Goal: Find contact information: Find contact information

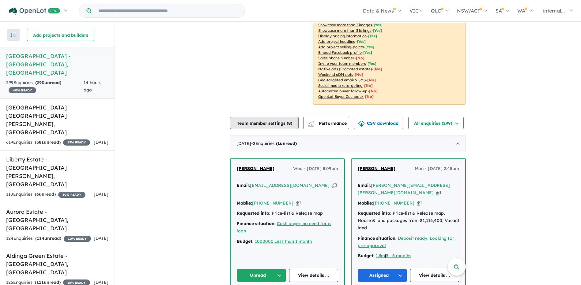
scroll to position [153, 0]
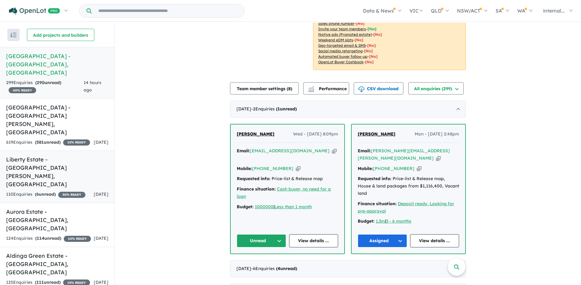
click at [30, 191] on div "110 Enquir ies ( 6 unread) 30 % READY" at bounding box center [45, 194] width 79 height 7
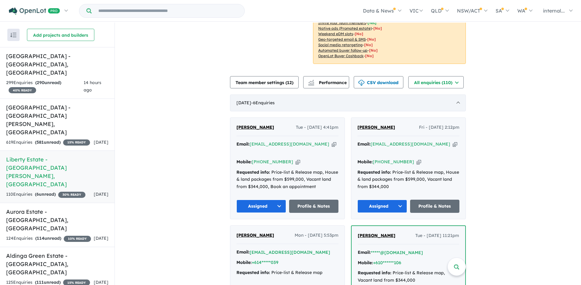
scroll to position [122, 0]
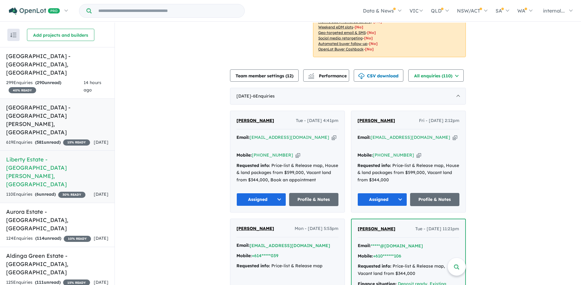
click at [82, 103] on h5 "[GEOGRAPHIC_DATA] - [GEOGRAPHIC_DATA][PERSON_NAME][GEOGRAPHIC_DATA]" at bounding box center [57, 119] width 102 height 33
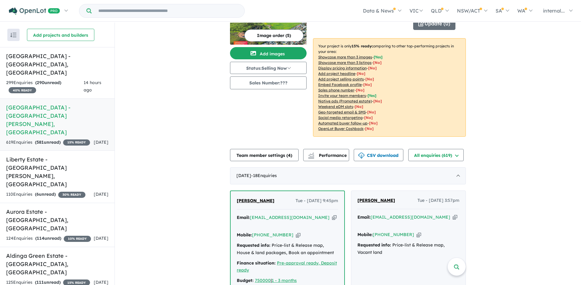
scroll to position [61, 0]
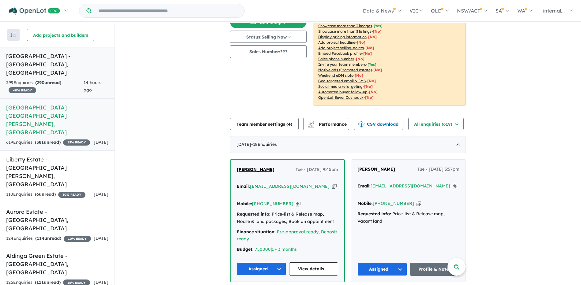
click at [58, 60] on h5 "[GEOGRAPHIC_DATA] - [GEOGRAPHIC_DATA] , [GEOGRAPHIC_DATA]" at bounding box center [57, 64] width 102 height 25
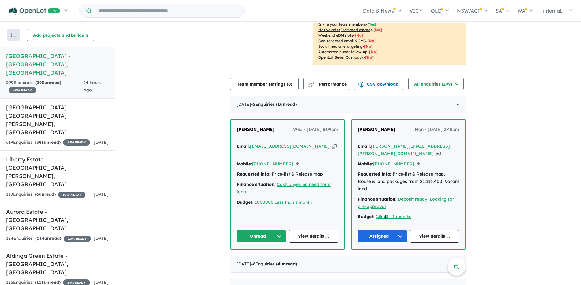
scroll to position [162, 0]
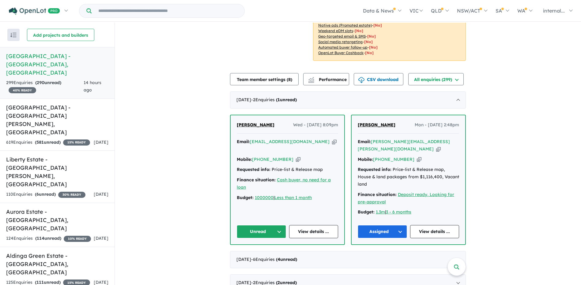
click at [244, 122] on span "[PERSON_NAME]" at bounding box center [256, 125] width 38 height 6
click at [268, 225] on button "Unread" at bounding box center [261, 231] width 49 height 13
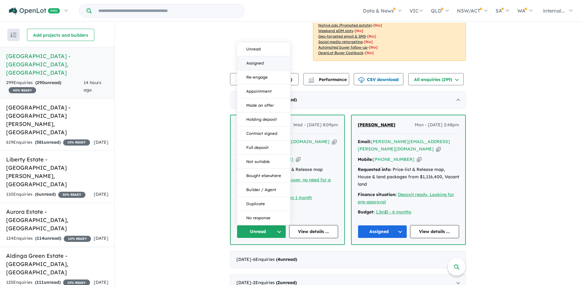
click at [262, 56] on button "Assigned" at bounding box center [263, 63] width 53 height 14
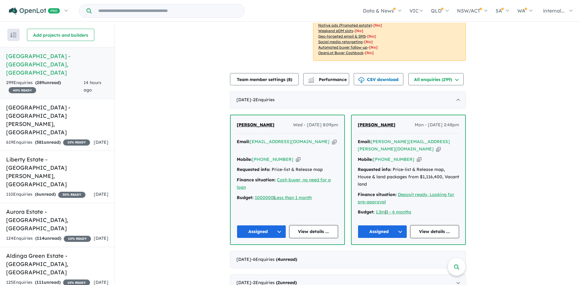
click at [84, 80] on span "14 hours ago" at bounding box center [93, 86] width 18 height 13
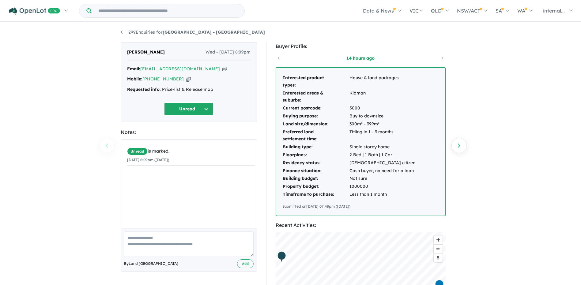
drag, startPoint x: 181, startPoint y: 79, endPoint x: 117, endPoint y: 88, distance: 64.3
click at [186, 79] on icon "button" at bounding box center [188, 79] width 5 height 6
click at [222, 68] on icon "button" at bounding box center [224, 69] width 5 height 6
click at [202, 70] on div "Email: [EMAIL_ADDRESS][DOMAIN_NAME] Copied!" at bounding box center [188, 68] width 123 height 7
click at [222, 70] on icon "button" at bounding box center [224, 69] width 5 height 6
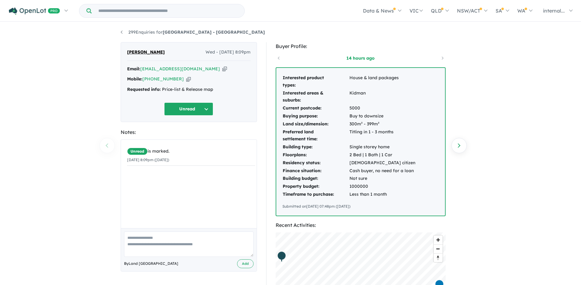
click at [186, 81] on icon "button" at bounding box center [188, 79] width 5 height 6
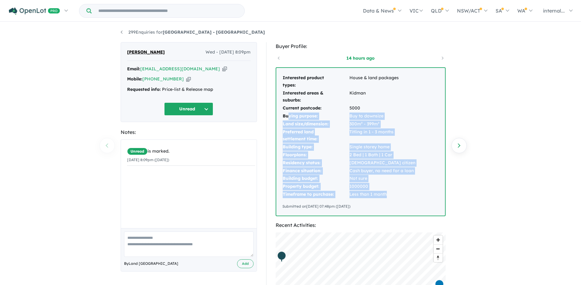
drag, startPoint x: 392, startPoint y: 195, endPoint x: 287, endPoint y: 115, distance: 131.5
click at [287, 115] on tbody "Interested product types: House & land packages Interested areas & suburbs: Kid…" at bounding box center [348, 136] width 133 height 125
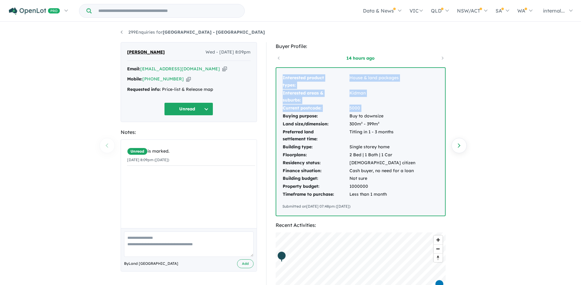
drag, startPoint x: 287, startPoint y: 115, endPoint x: 281, endPoint y: 112, distance: 7.0
click at [281, 112] on div "Interested product types: House & land packages Interested areas & suburbs: Kid…" at bounding box center [360, 142] width 169 height 148
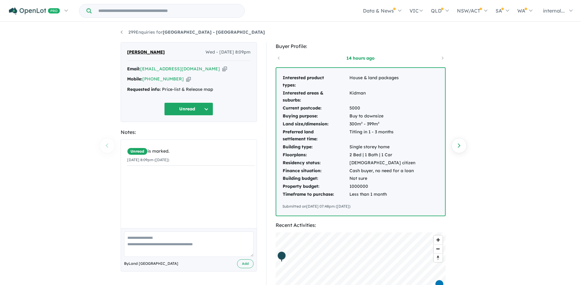
drag, startPoint x: 281, startPoint y: 112, endPoint x: 355, endPoint y: 162, distance: 89.2
click at [355, 162] on td "Australian citizen" at bounding box center [382, 163] width 66 height 8
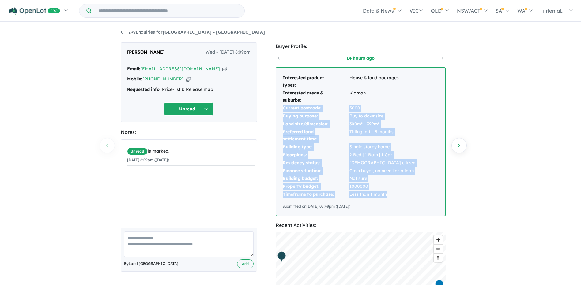
drag, startPoint x: 395, startPoint y: 195, endPoint x: 283, endPoint y: 108, distance: 141.1
click at [283, 108] on tbody "Interested product types: House & land packages Interested areas & suburbs: Kid…" at bounding box center [348, 136] width 133 height 125
copy tbody "Current postcode: 5000 Buying purpose: Buy to downsize Land size/dimension: 300…"
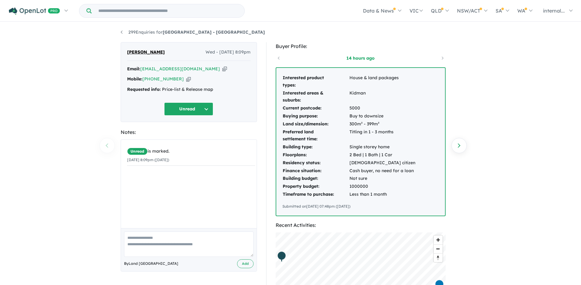
click at [408, 101] on td "Kidman" at bounding box center [382, 96] width 66 height 15
